Goal: Information Seeking & Learning: Learn about a topic

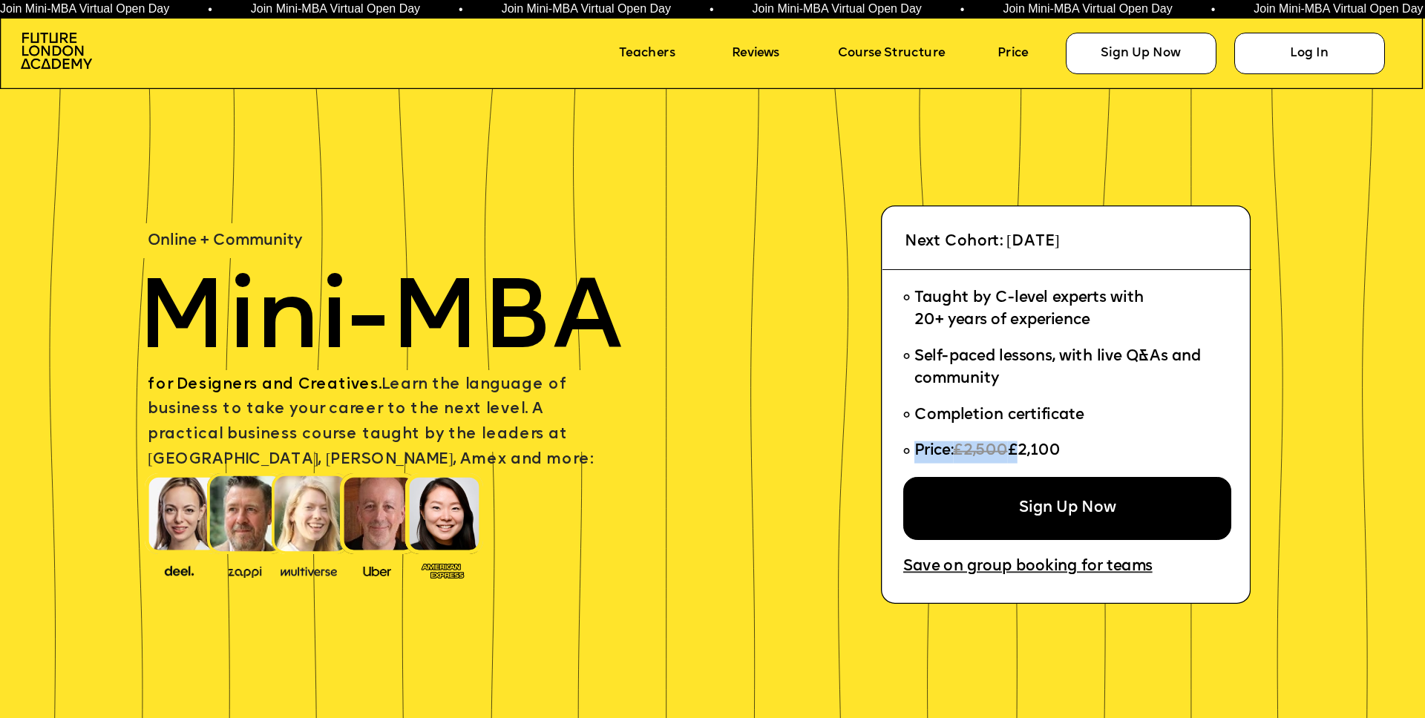
drag, startPoint x: 1021, startPoint y: 447, endPoint x: 1069, endPoint y: 447, distance: 48.2
click at [1069, 447] on li "Price: £2,500 £2,100" at bounding box center [1060, 455] width 315 height 43
drag, startPoint x: 1056, startPoint y: 448, endPoint x: 1047, endPoint y: 449, distance: 8.9
click at [1056, 448] on span "£2,100" at bounding box center [1033, 452] width 53 height 16
drag, startPoint x: 1018, startPoint y: 447, endPoint x: 1064, endPoint y: 447, distance: 46.0
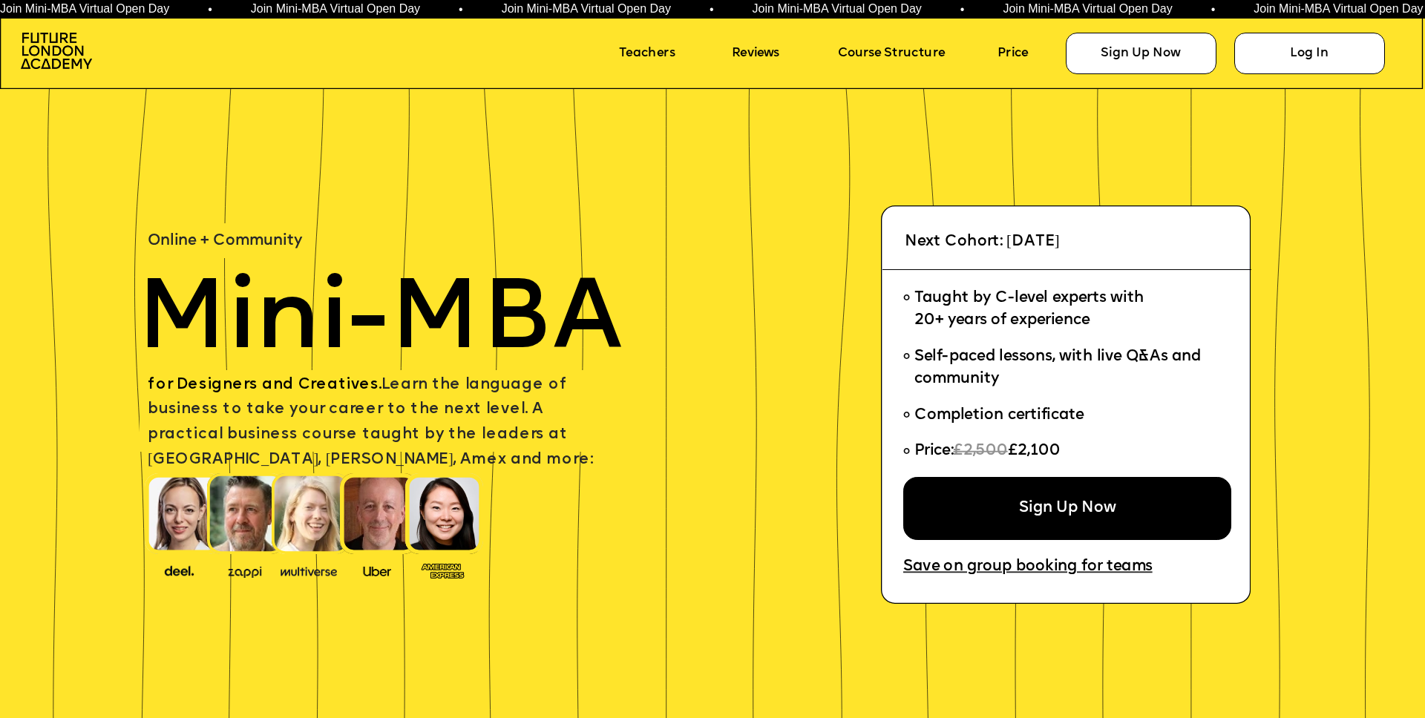
click at [1060, 447] on span "£2,100" at bounding box center [1033, 452] width 53 height 16
copy span "£2,100"
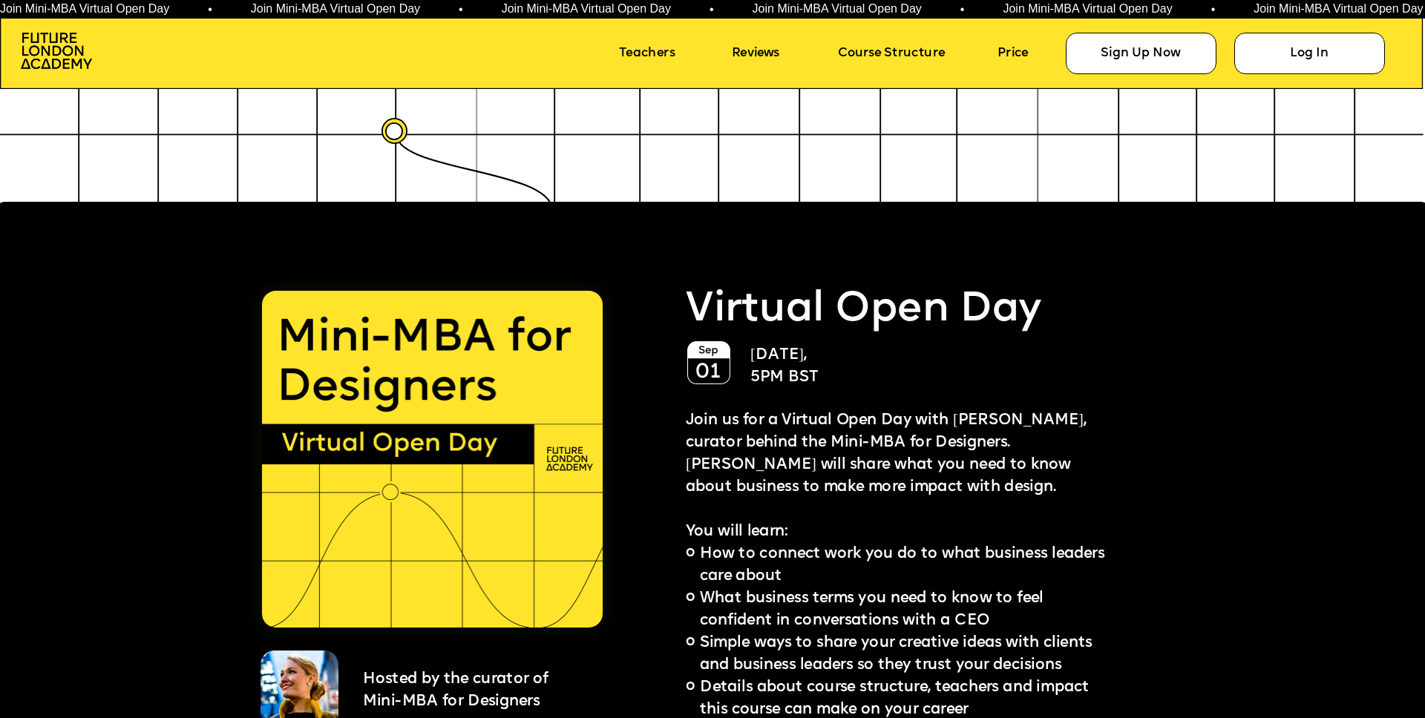
scroll to position [3492, 0]
